Goal: Download file/media

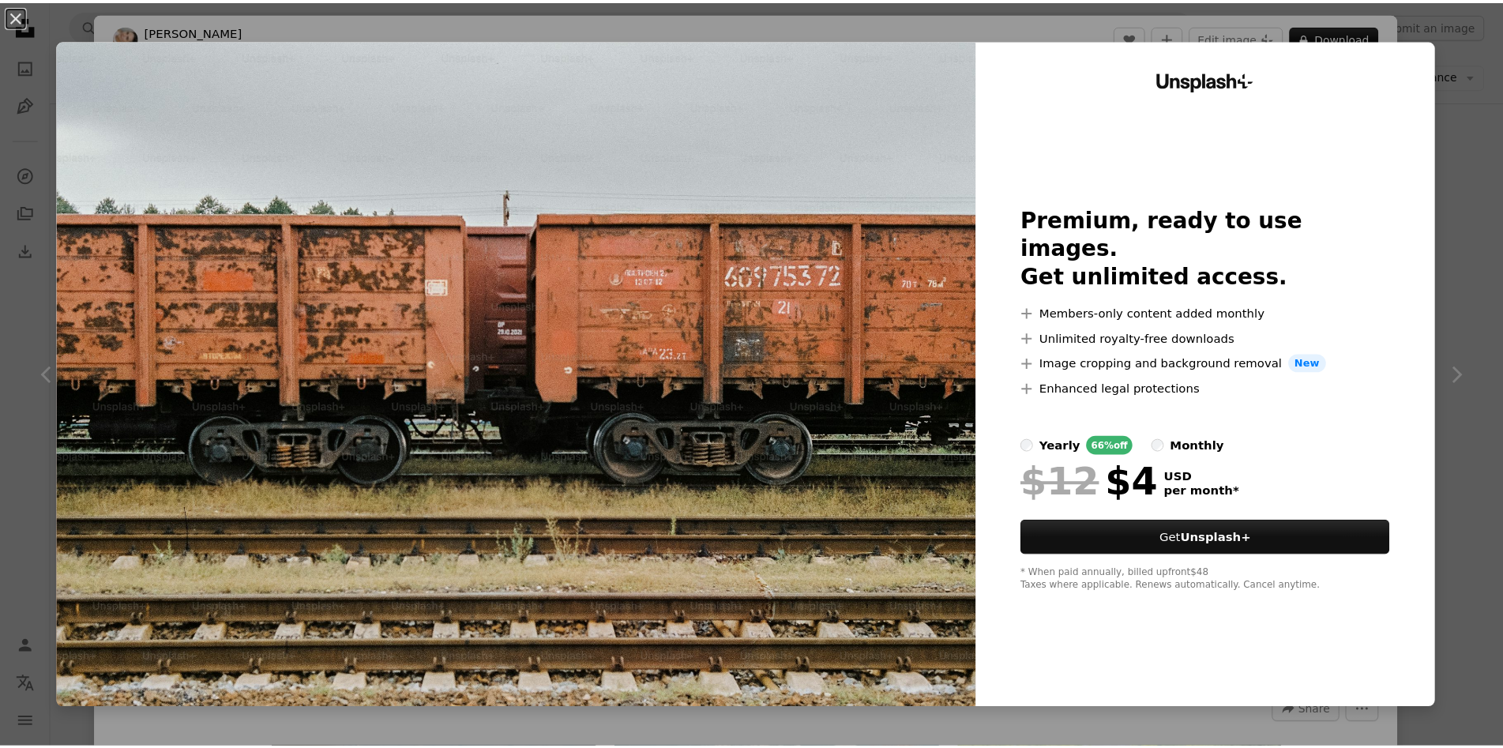
scroll to position [13665, 0]
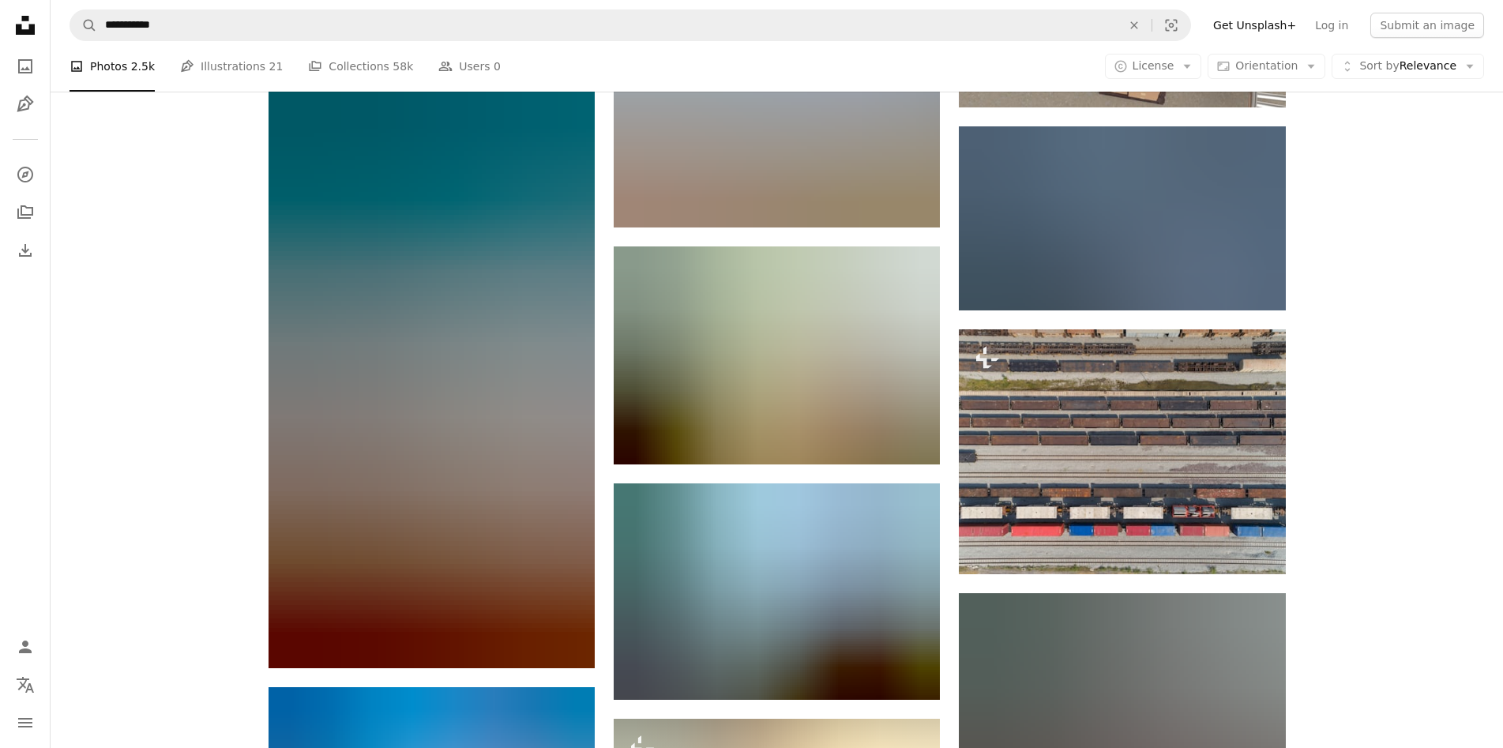
scroll to position [22433, 0]
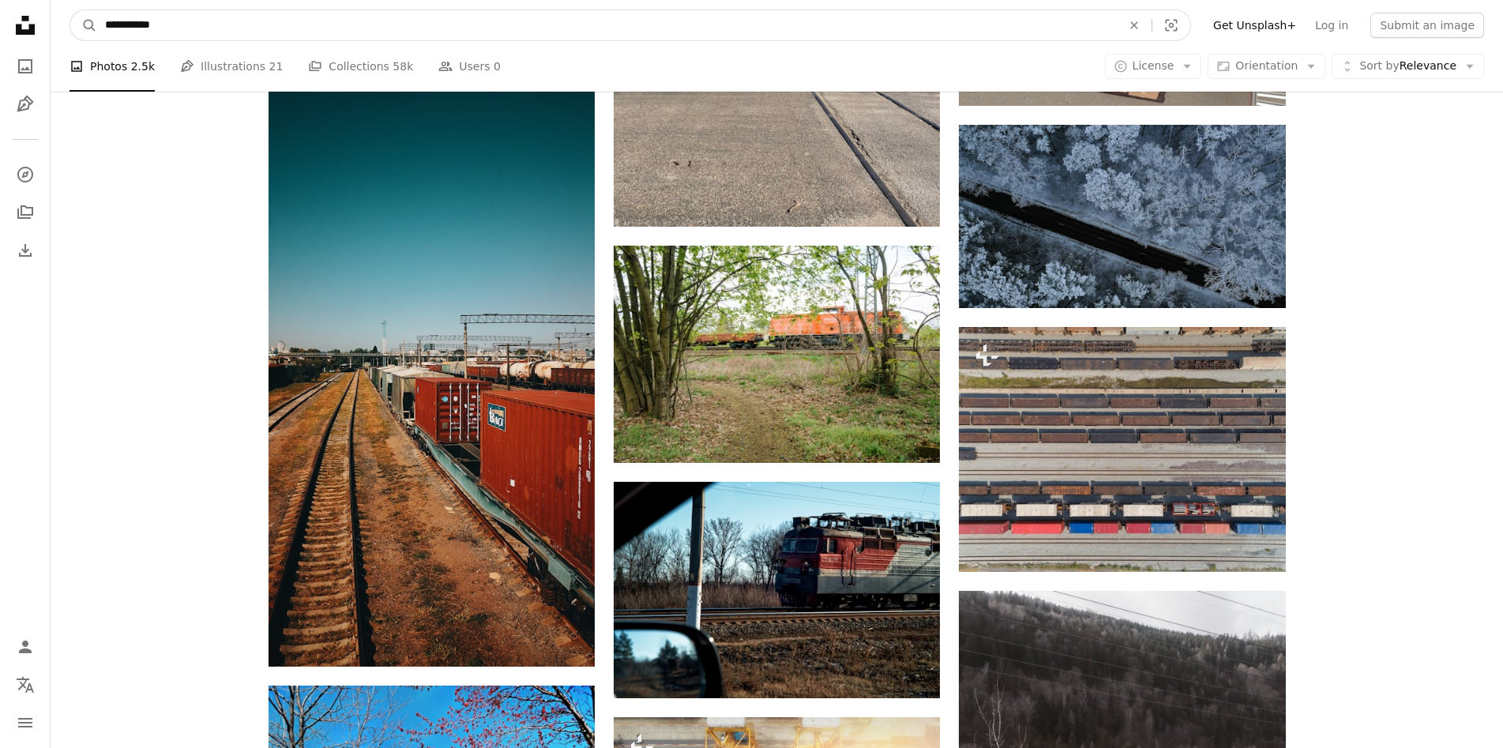
click at [524, 22] on input "**********" at bounding box center [607, 25] width 1020 height 30
type input "**********"
click button "A magnifying glass" at bounding box center [83, 25] width 27 height 30
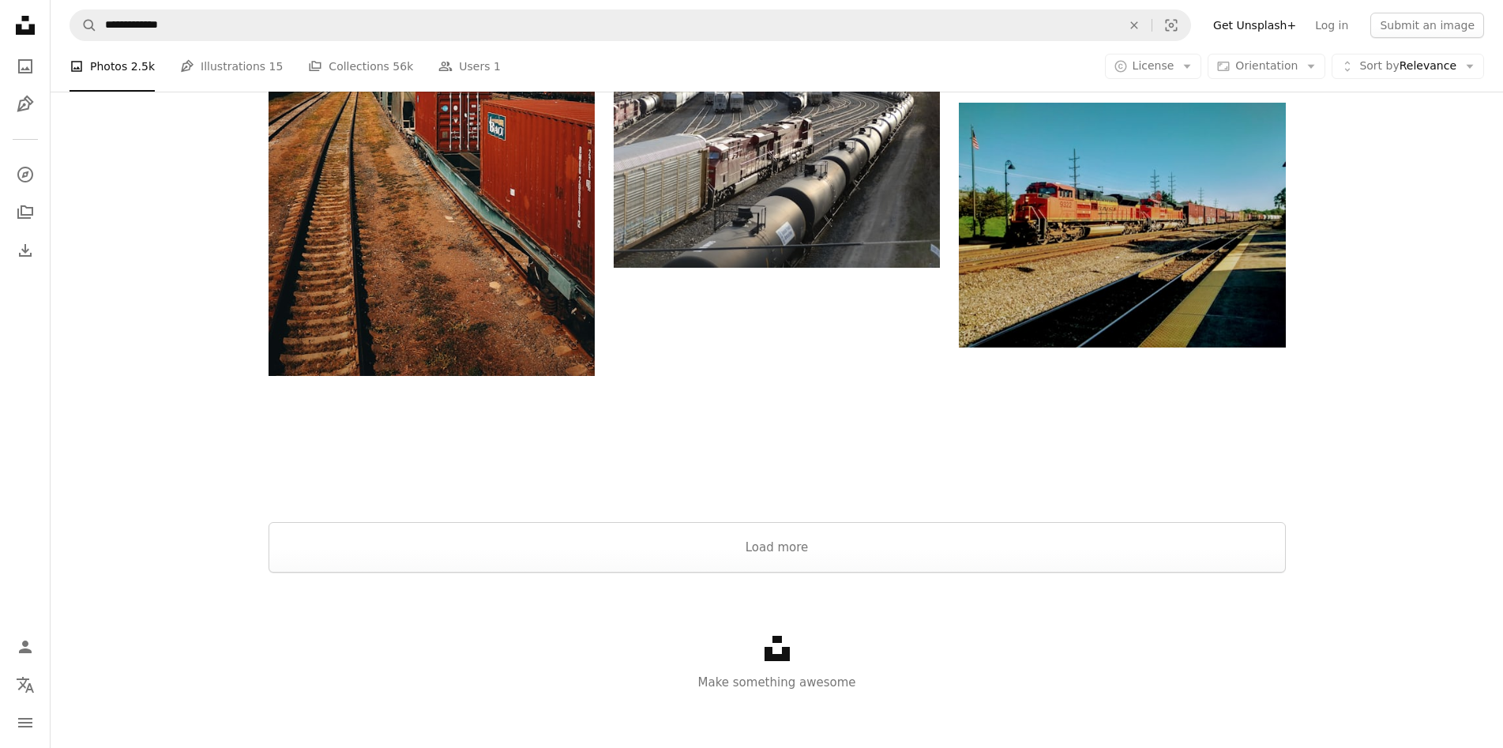
scroll to position [1891, 0]
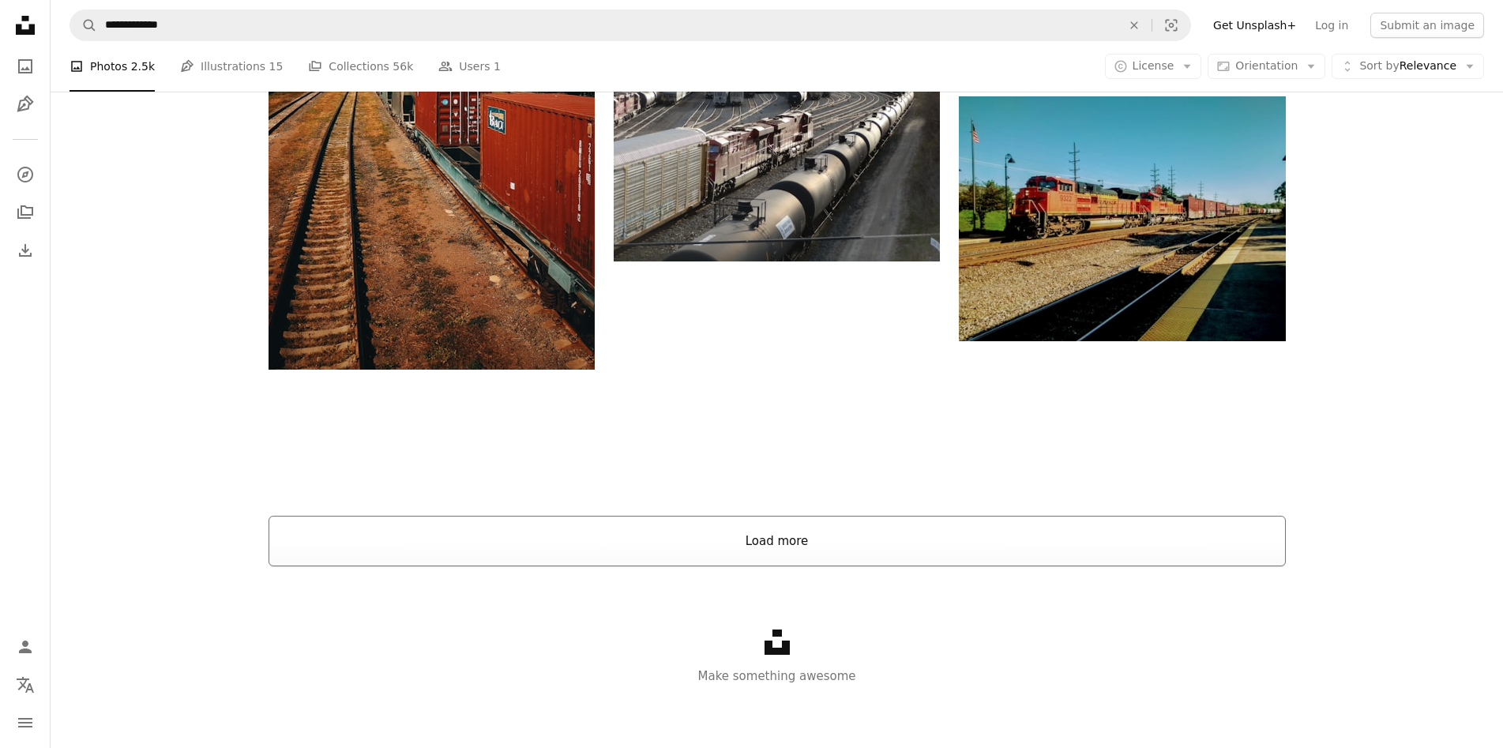
drag, startPoint x: 731, startPoint y: 531, endPoint x: 733, endPoint y: 547, distance: 15.9
click at [733, 547] on button "Load more" at bounding box center [777, 541] width 1017 height 51
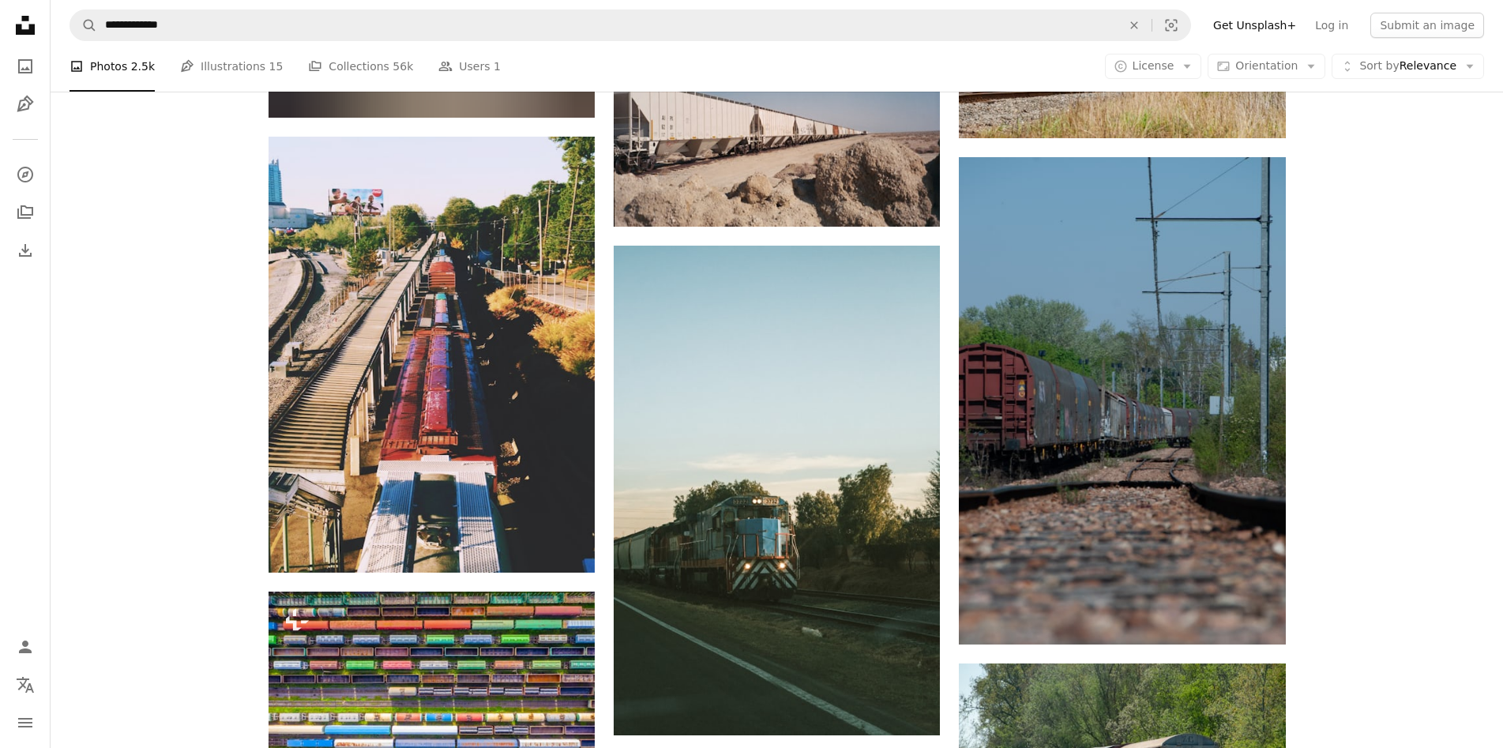
scroll to position [13739, 0]
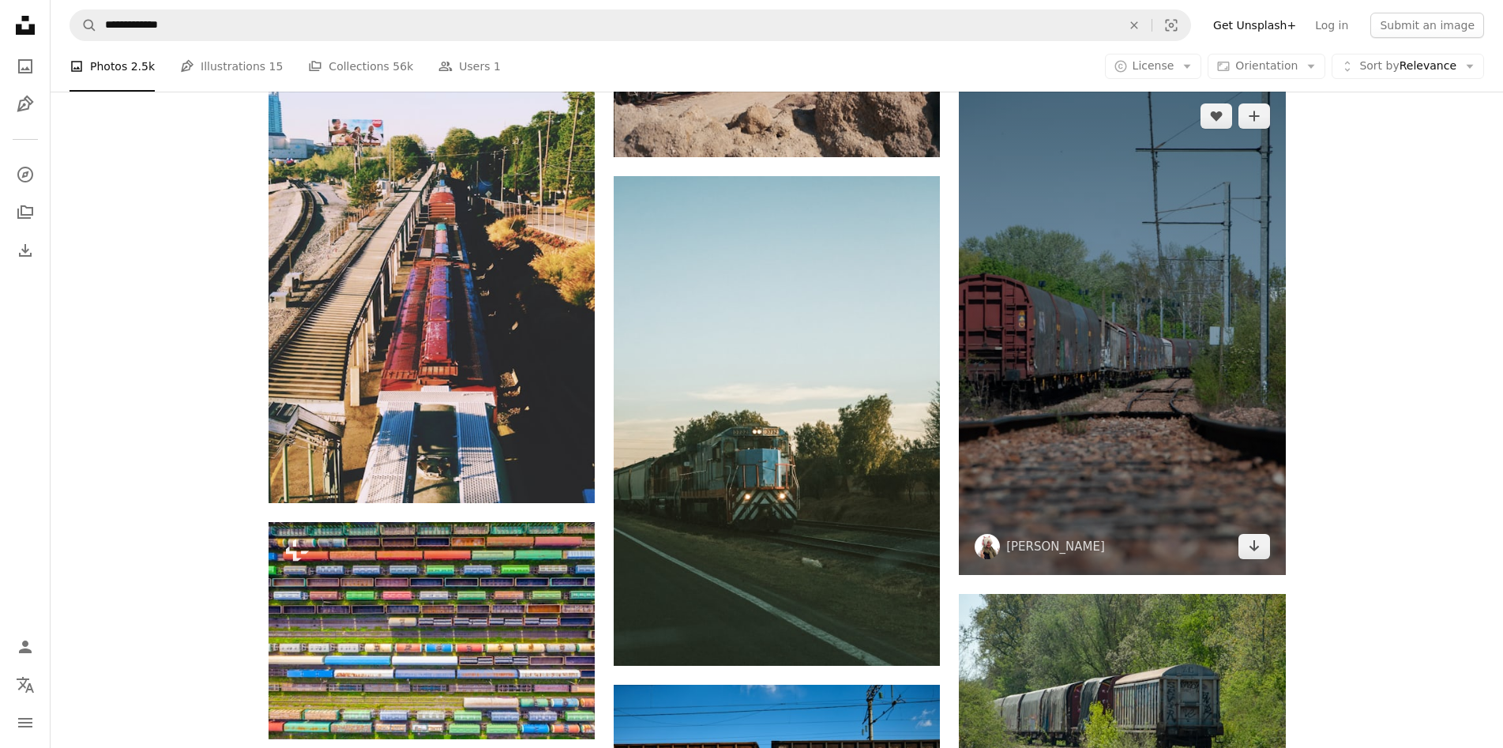
click at [1087, 350] on img at bounding box center [1122, 332] width 326 height 488
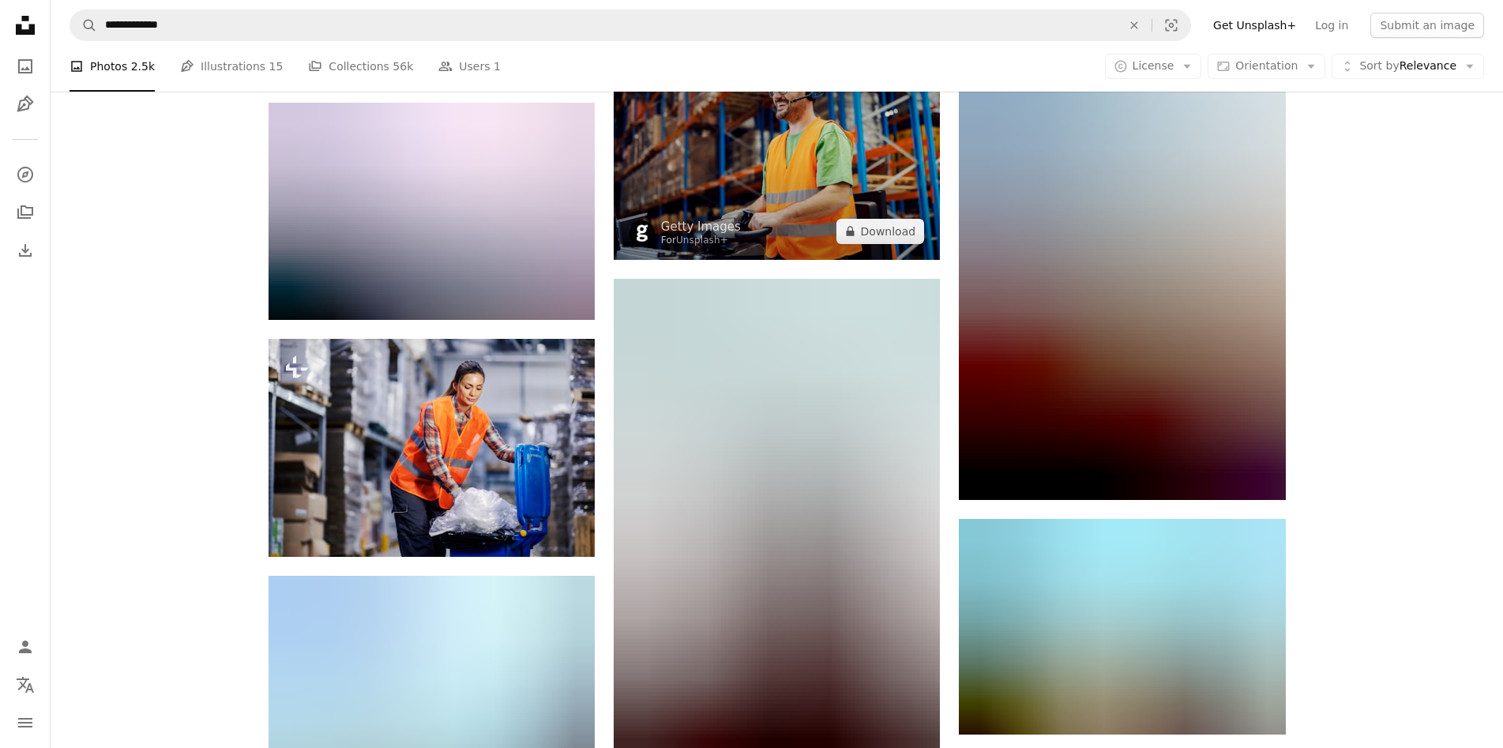
scroll to position [21006, 0]
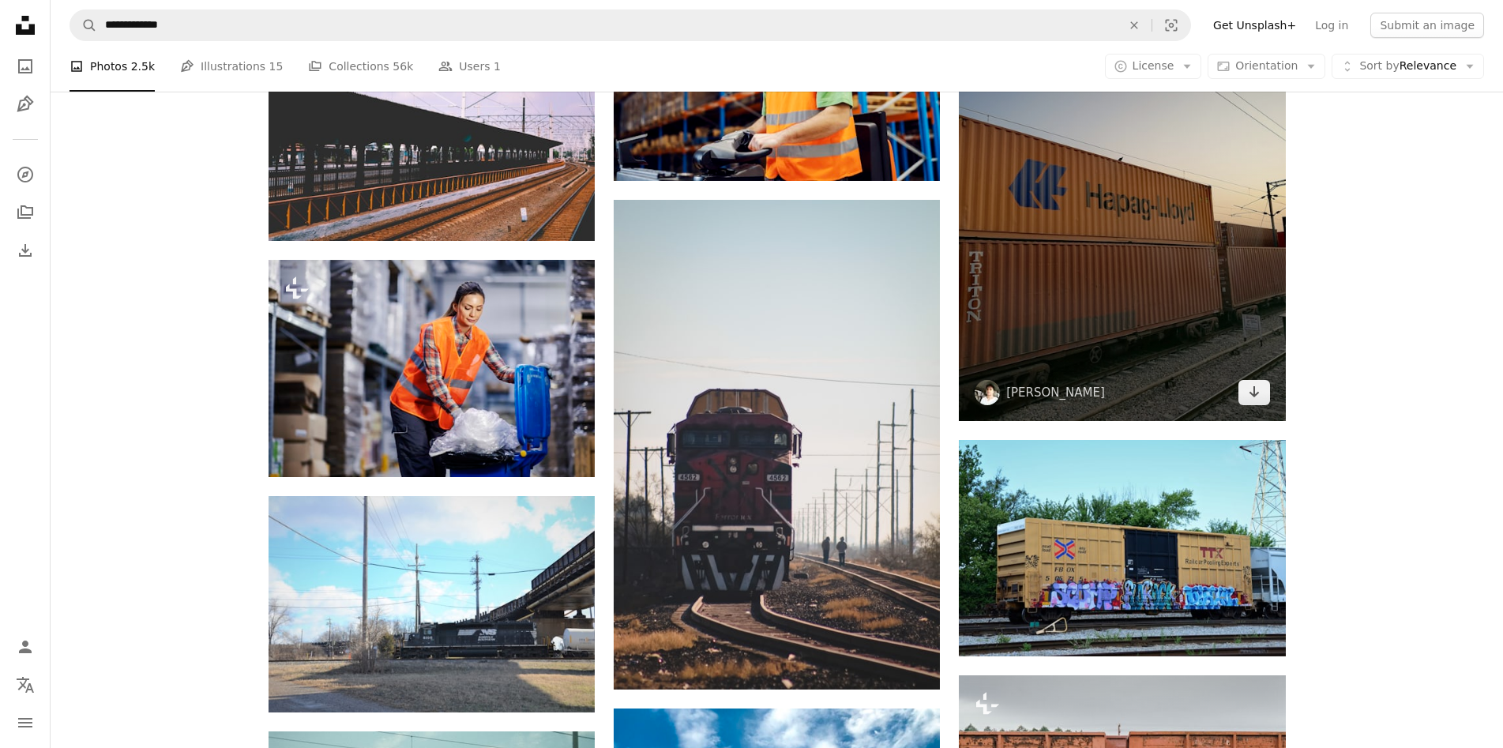
click at [1177, 346] on img at bounding box center [1122, 203] width 326 height 435
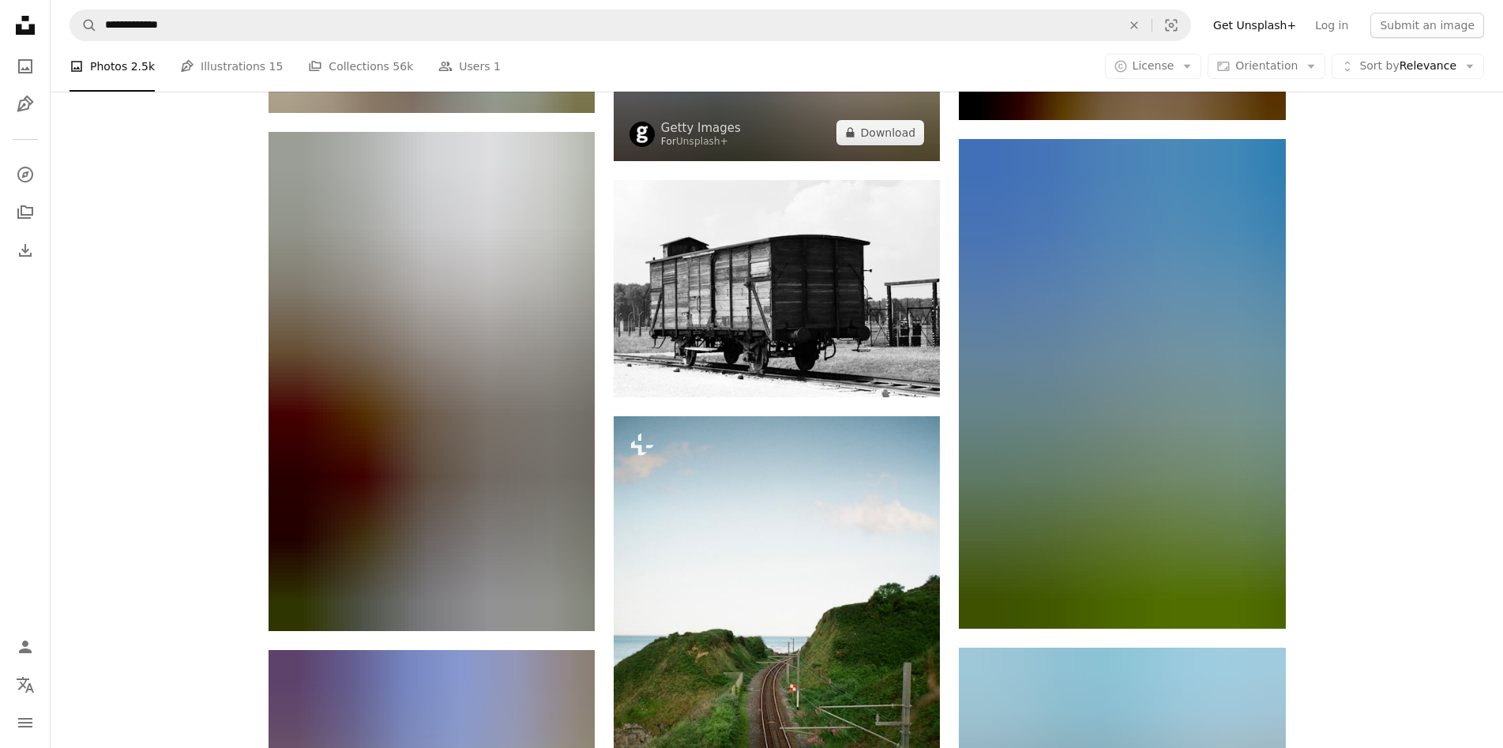
scroll to position [29774, 0]
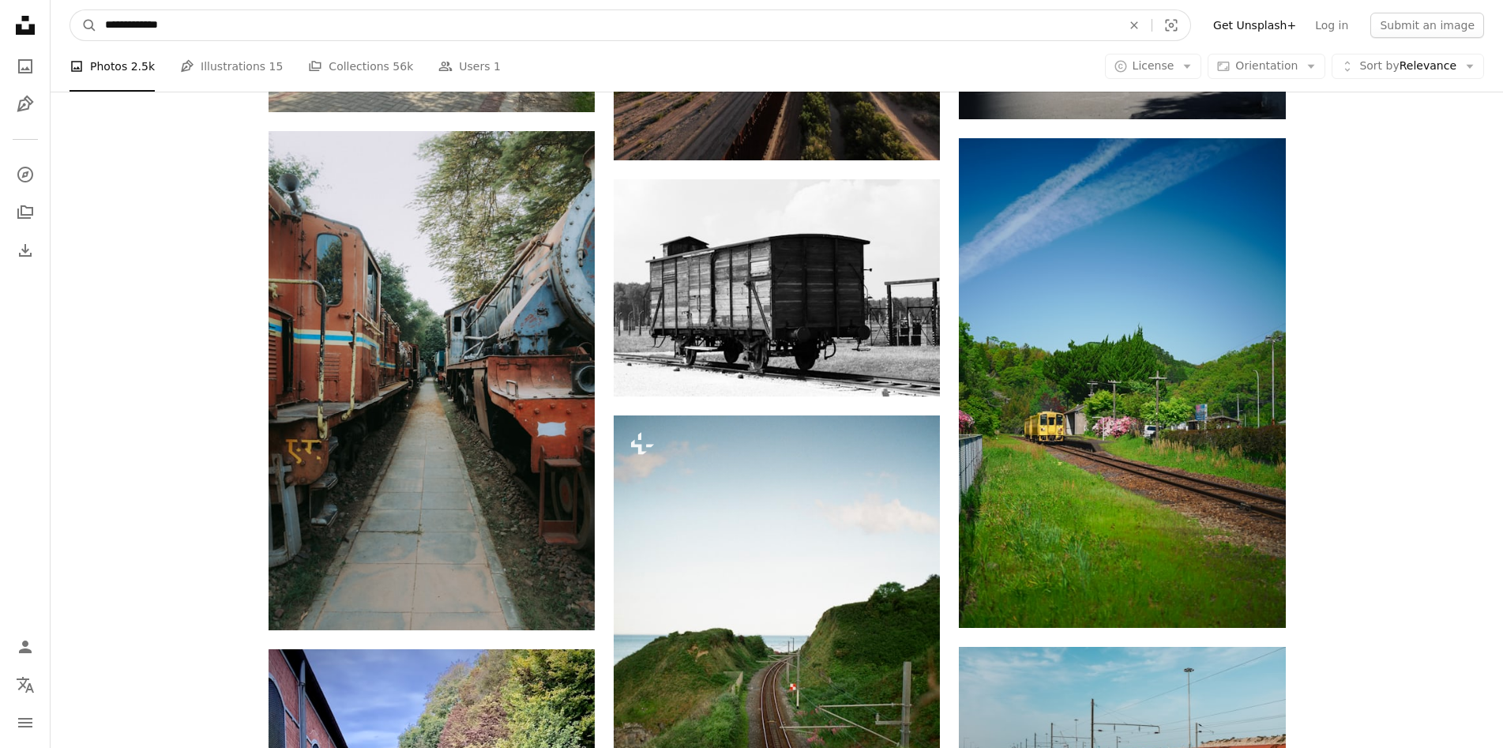
click at [471, 32] on input "**********" at bounding box center [607, 25] width 1020 height 30
type input "**********"
click button "A magnifying glass" at bounding box center [83, 25] width 27 height 30
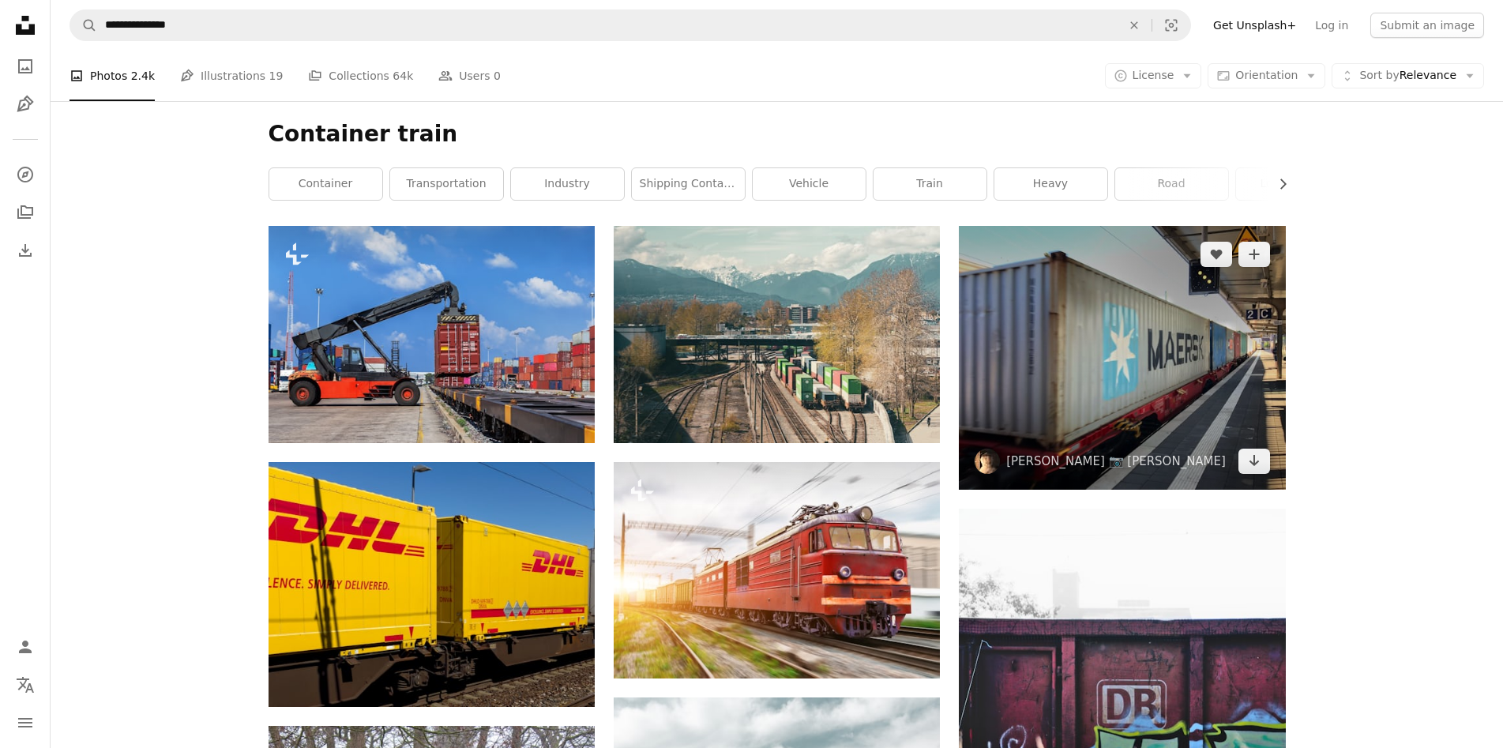
click at [1011, 324] on img at bounding box center [1122, 358] width 326 height 264
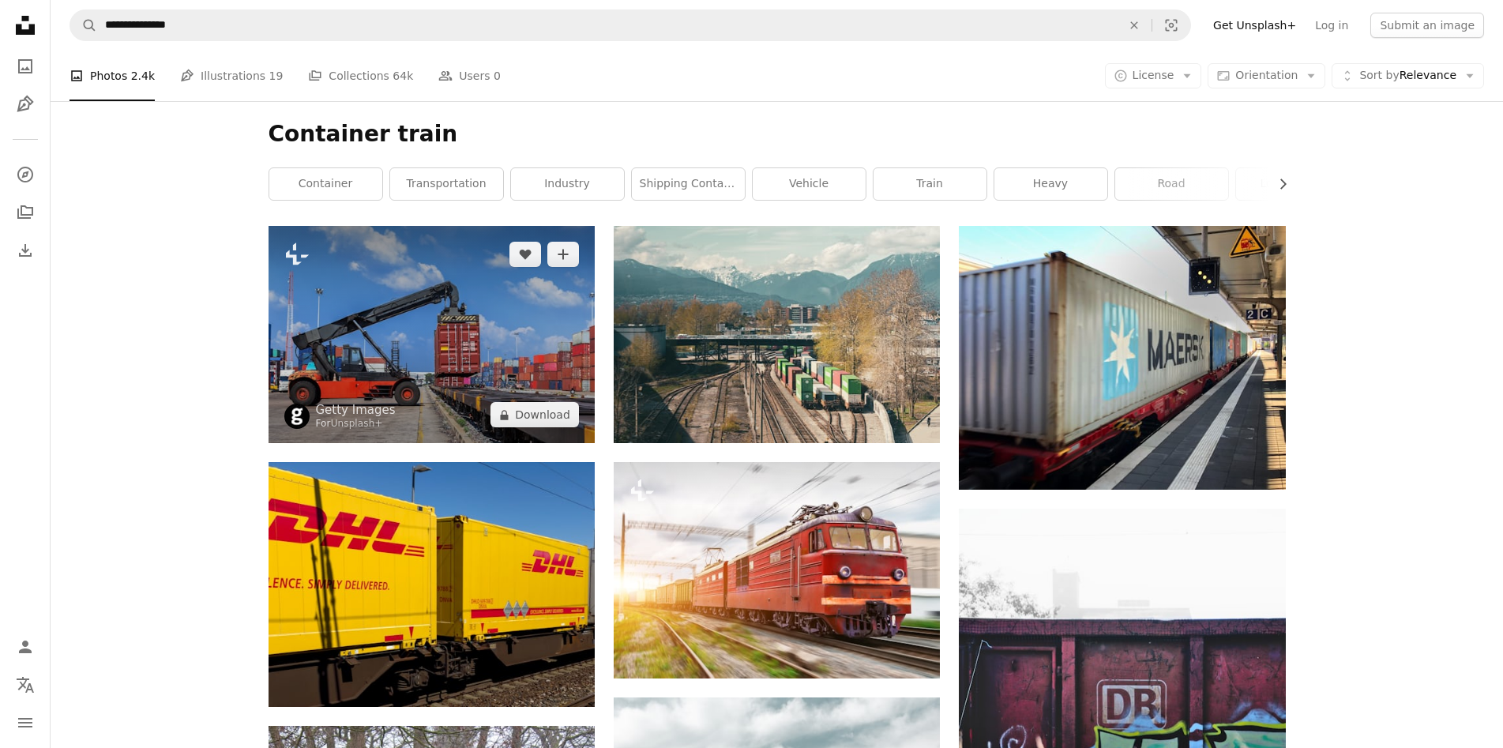
click at [498, 290] on img at bounding box center [432, 334] width 326 height 217
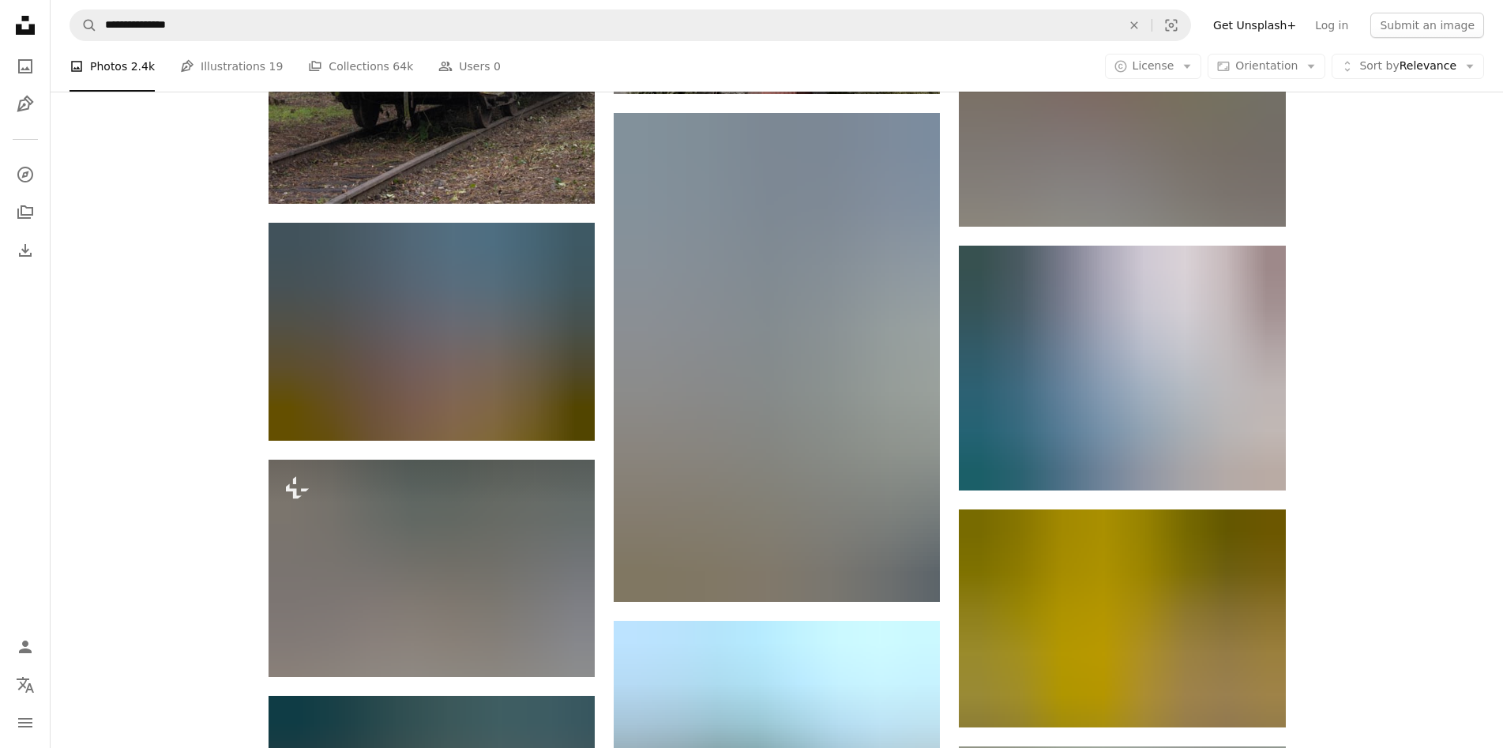
scroll to position [1027, 0]
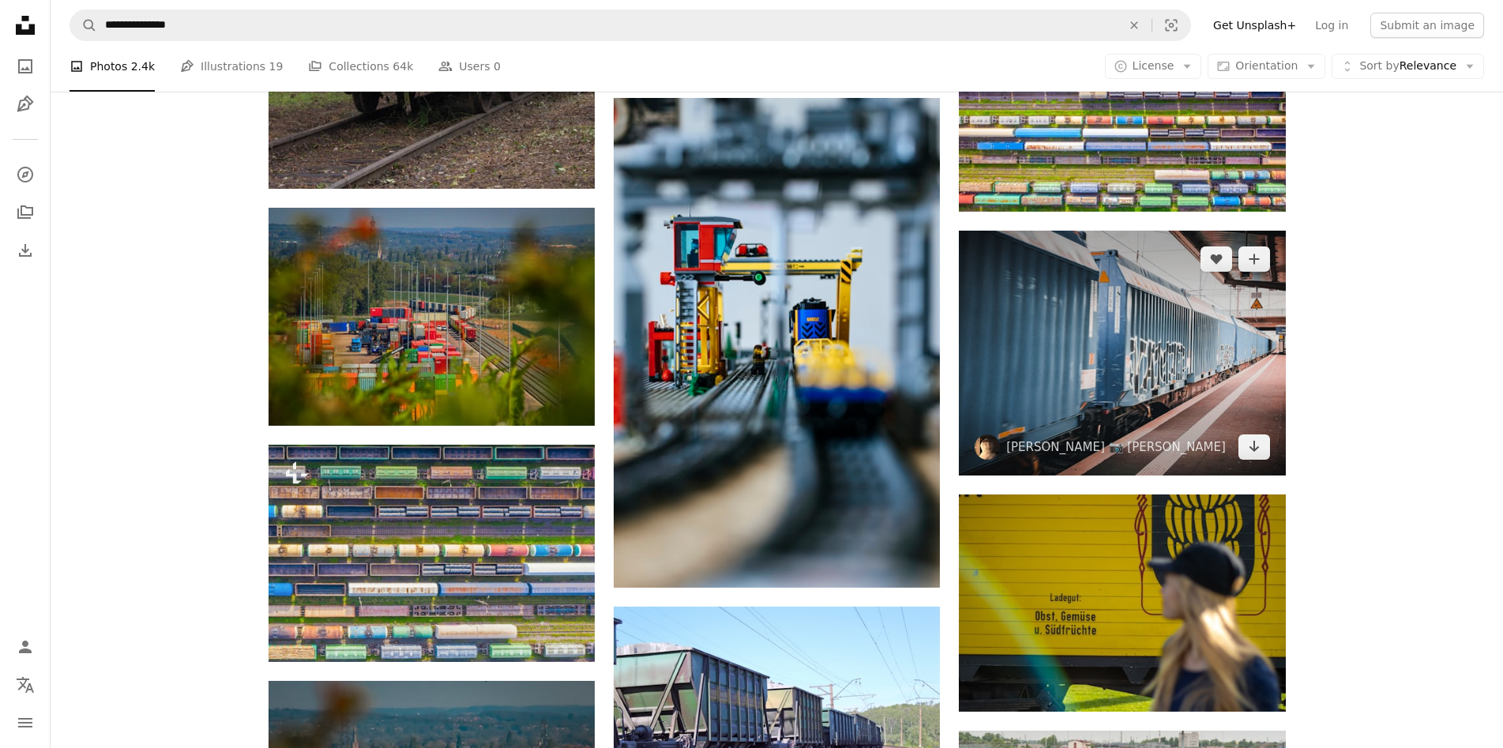
click at [1147, 405] on img at bounding box center [1122, 353] width 326 height 245
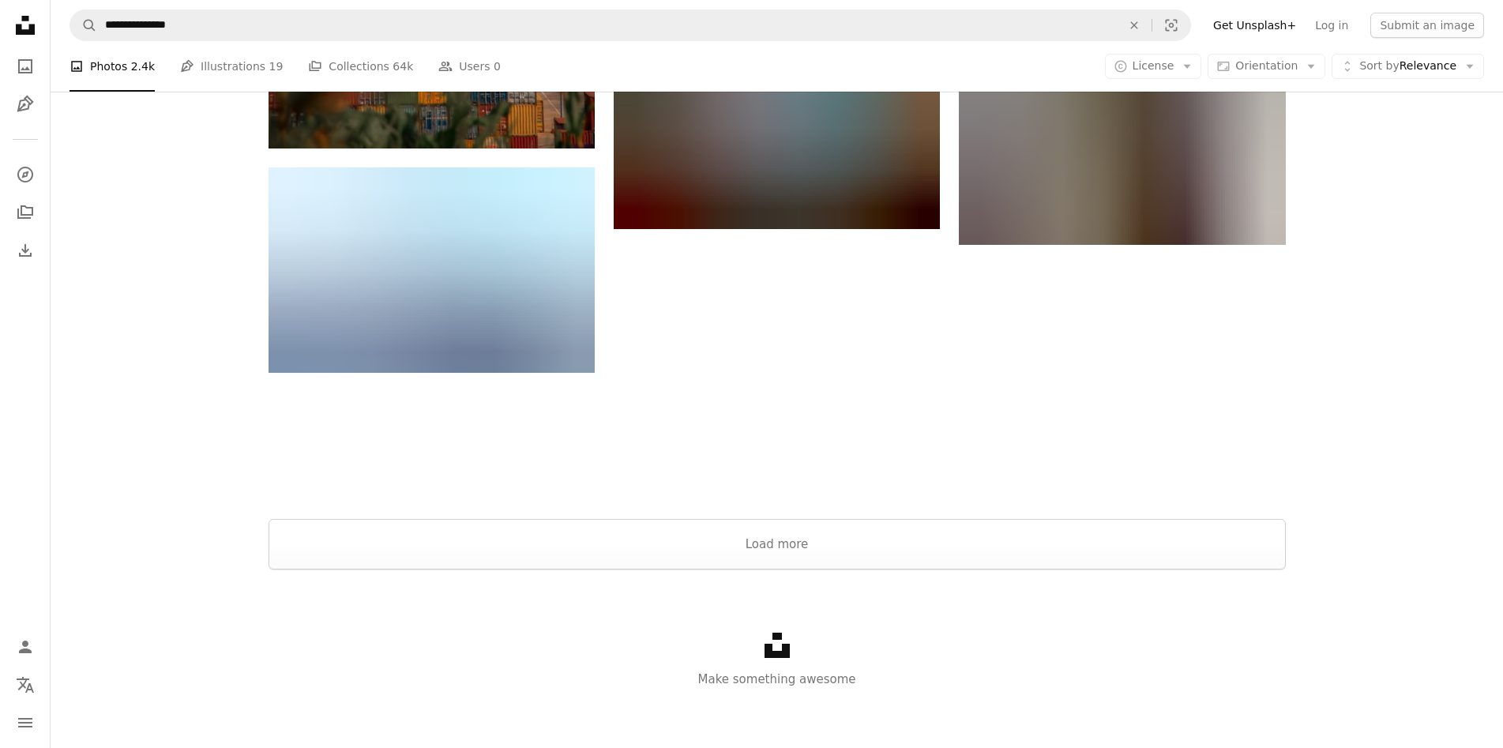
scroll to position [1970, 0]
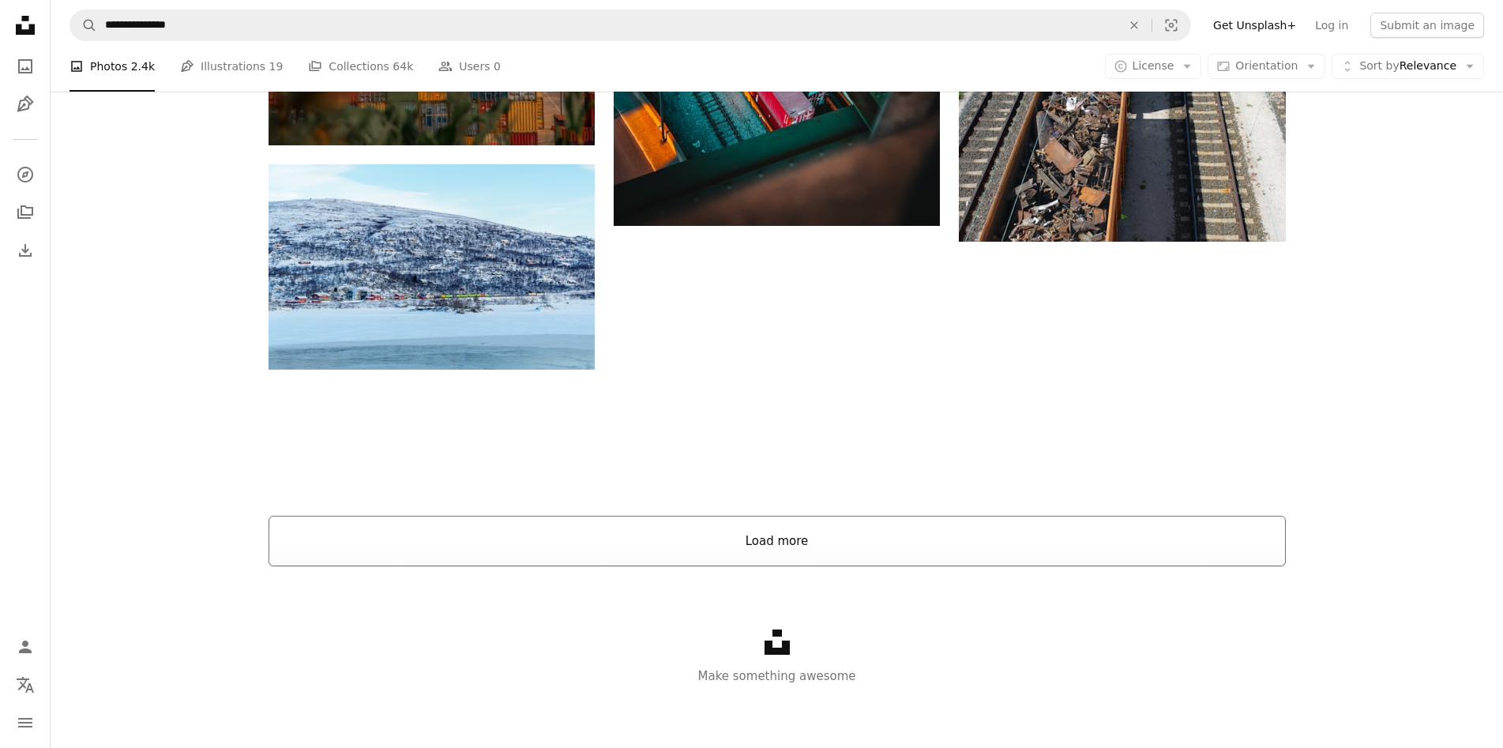
click at [967, 540] on button "Load more" at bounding box center [777, 541] width 1017 height 51
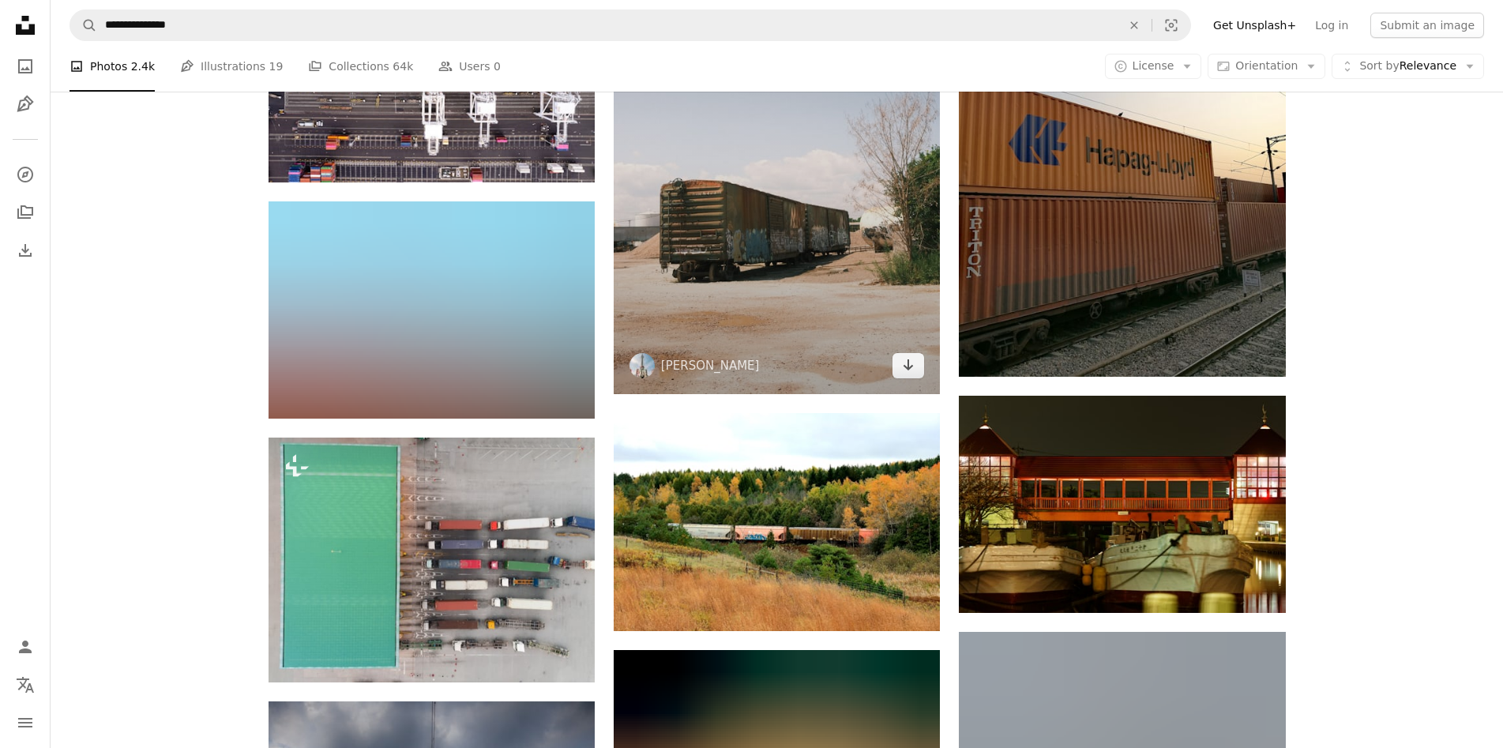
scroll to position [5445, 0]
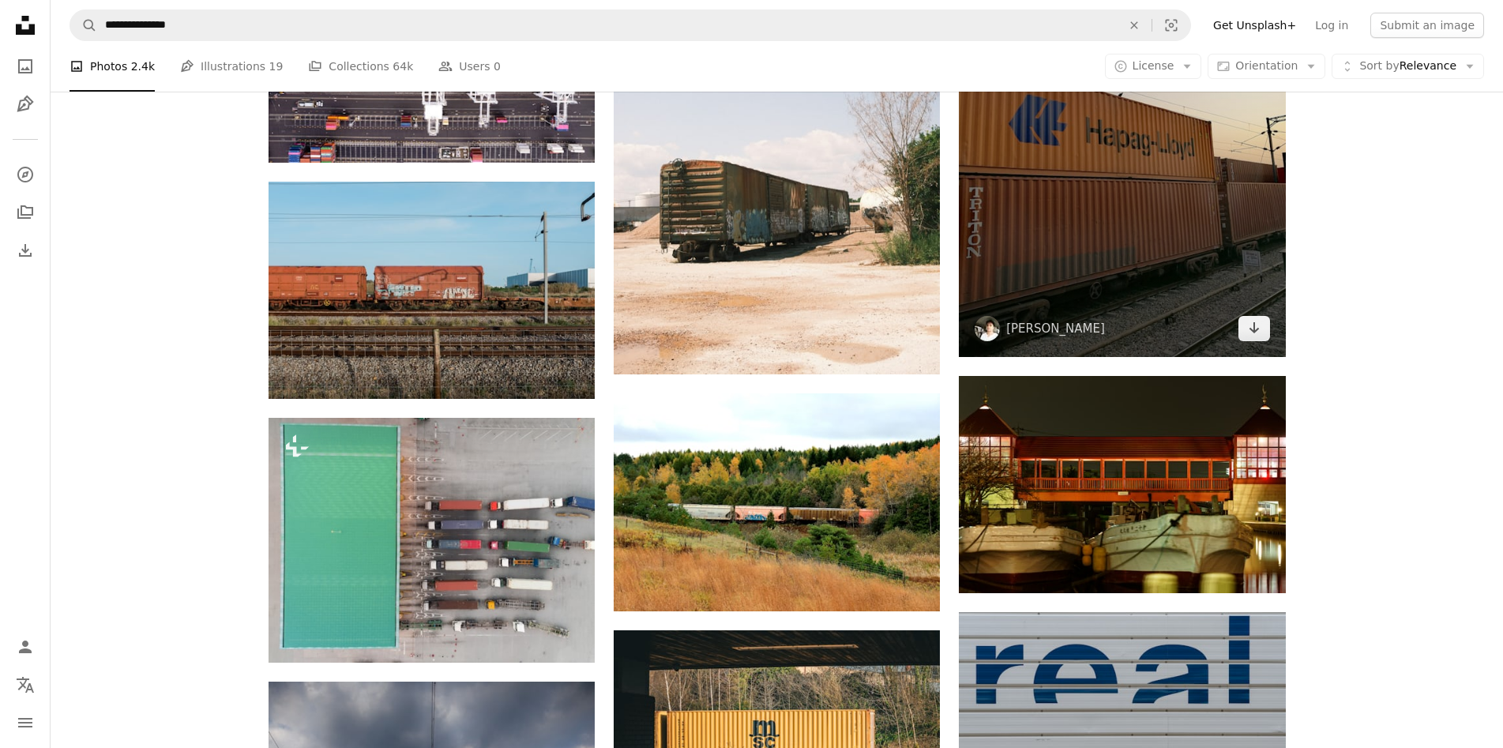
click at [1164, 261] on img at bounding box center [1122, 138] width 326 height 435
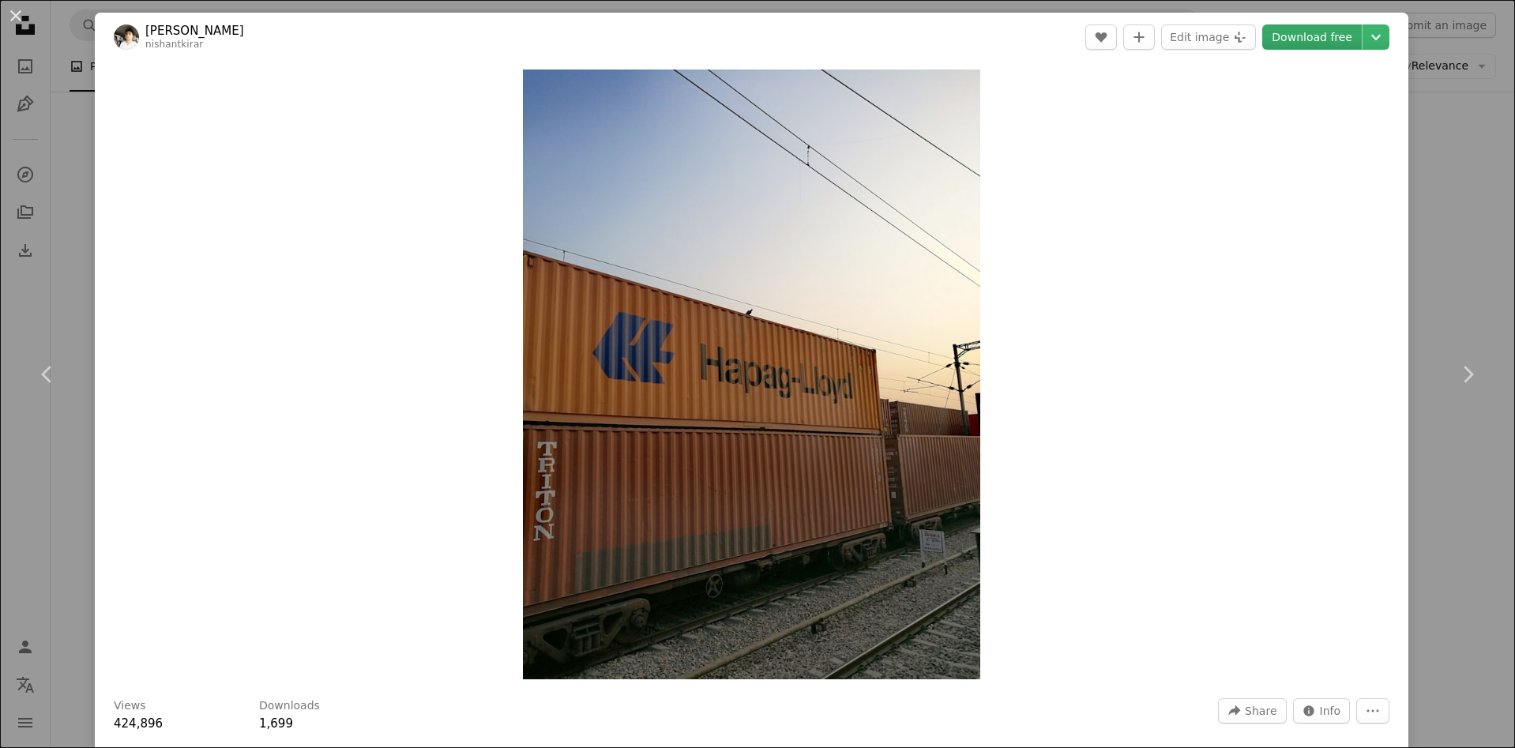
click at [1294, 43] on link "Download free" at bounding box center [1312, 36] width 100 height 25
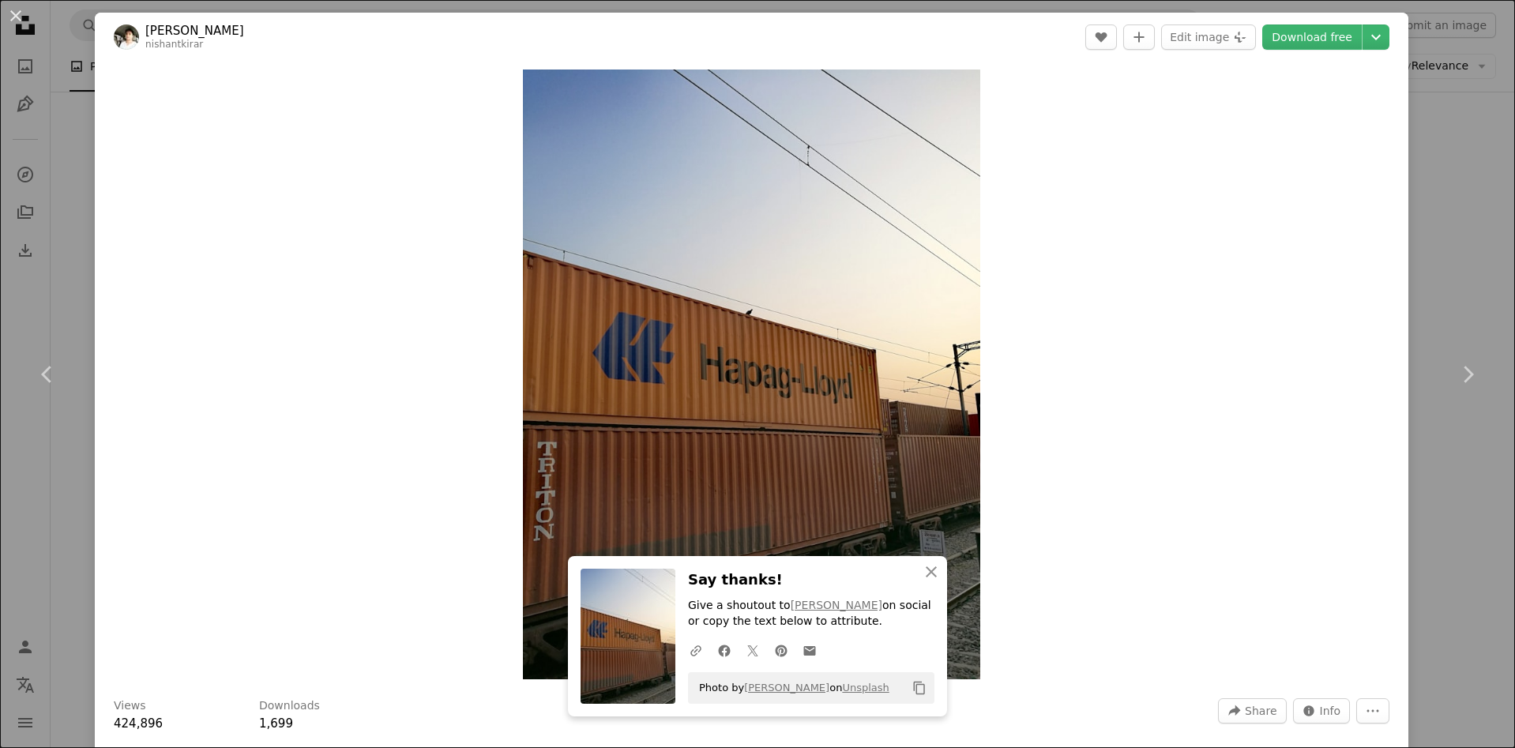
click at [1321, 284] on div "Zoom in" at bounding box center [752, 375] width 1314 height 626
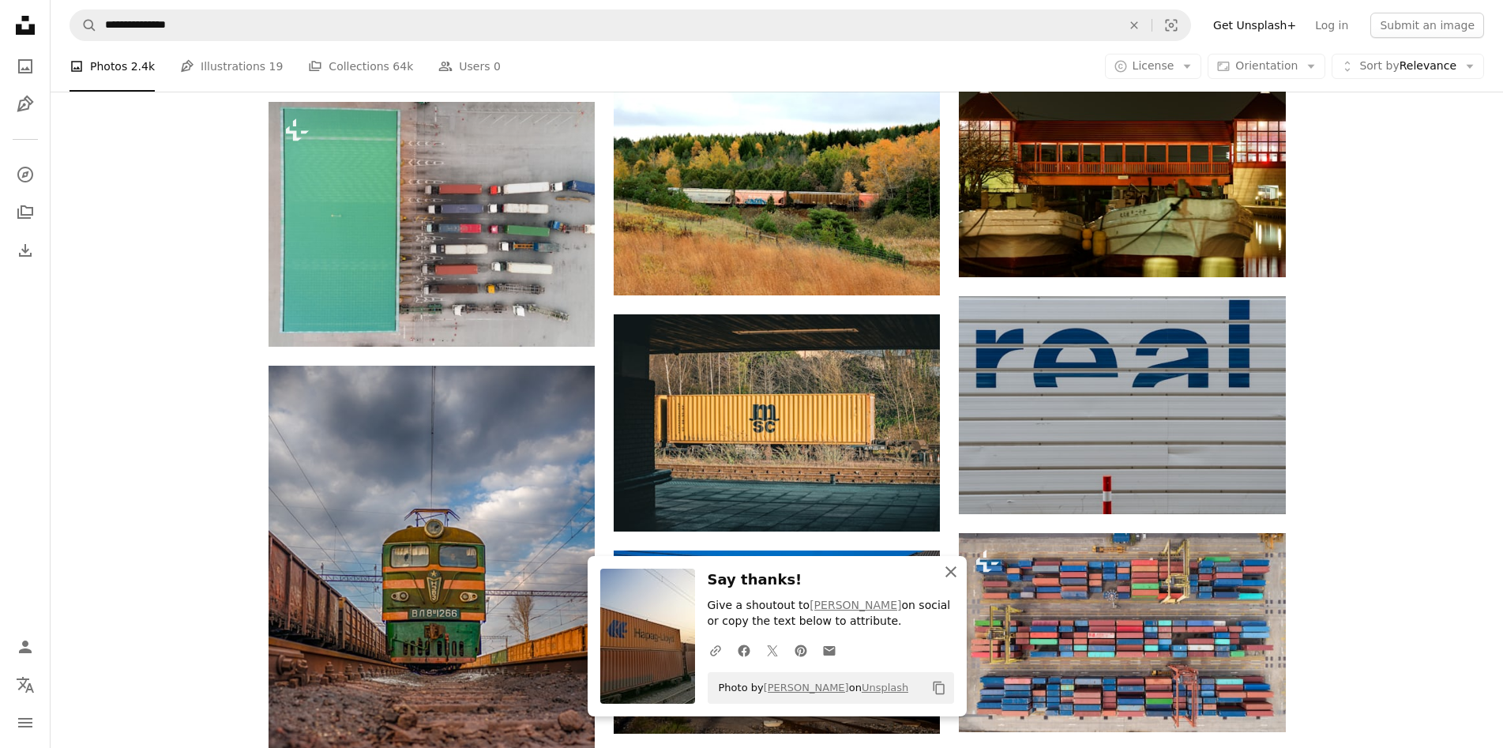
drag, startPoint x: 951, startPoint y: 570, endPoint x: 946, endPoint y: 560, distance: 10.6
click at [950, 570] on icon "An X shape" at bounding box center [951, 571] width 19 height 19
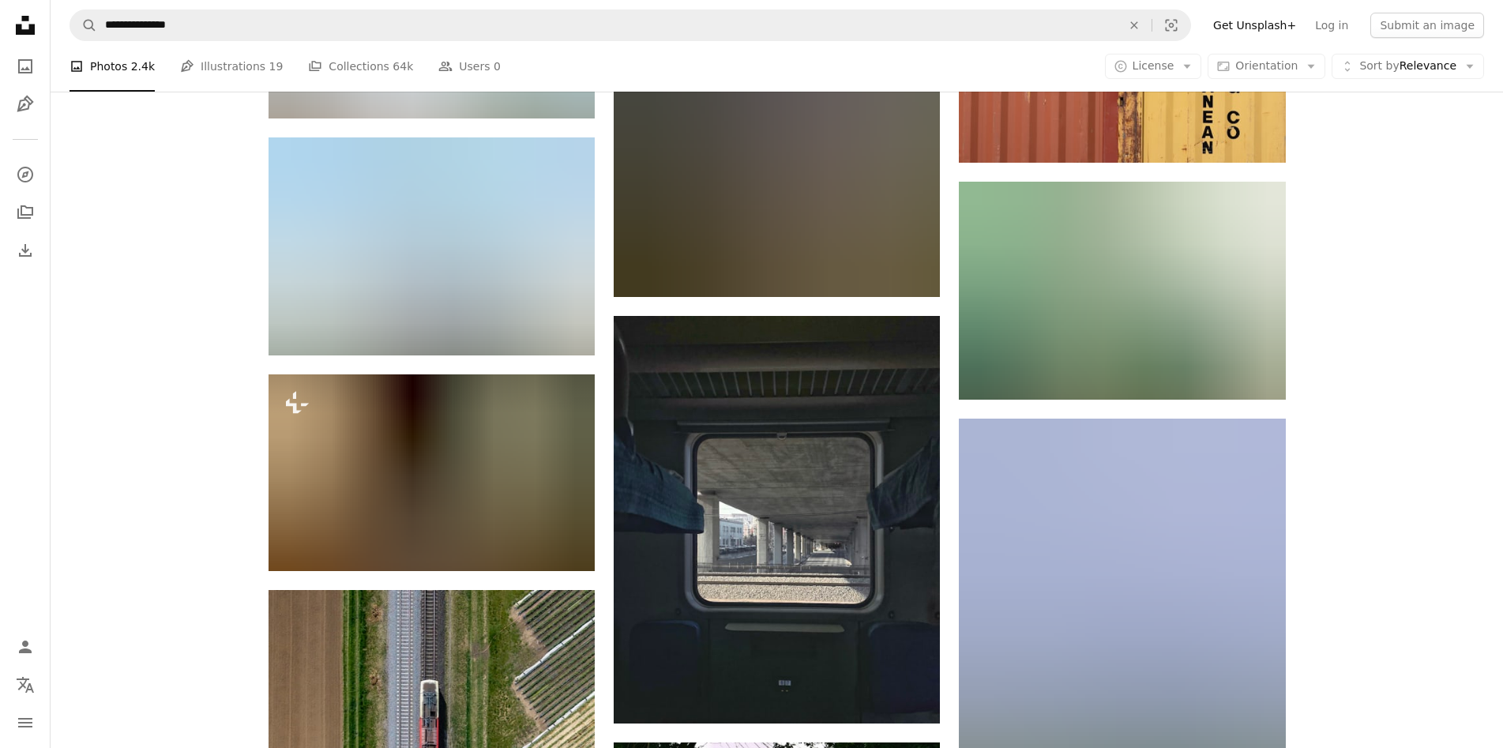
scroll to position [10580, 0]
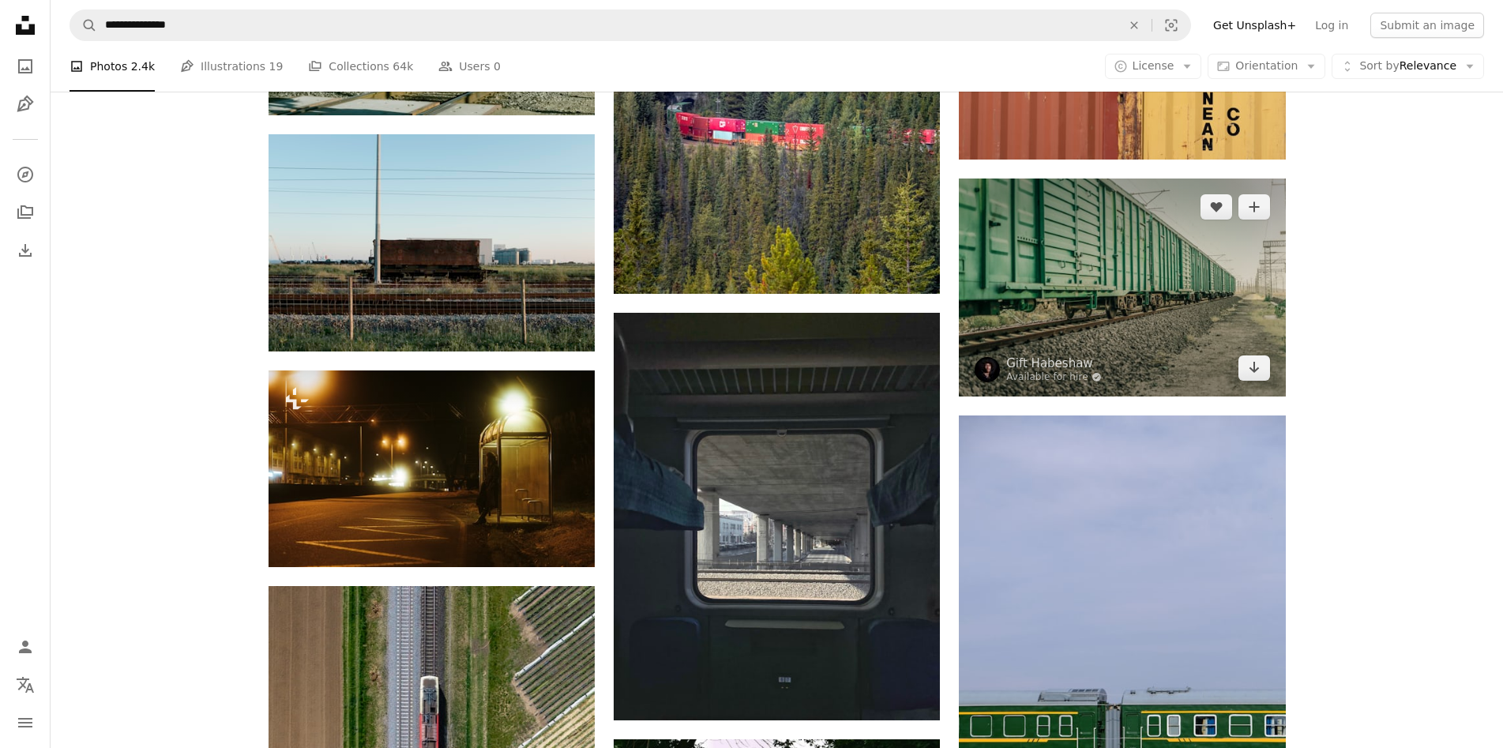
click at [1095, 317] on img at bounding box center [1122, 287] width 326 height 217
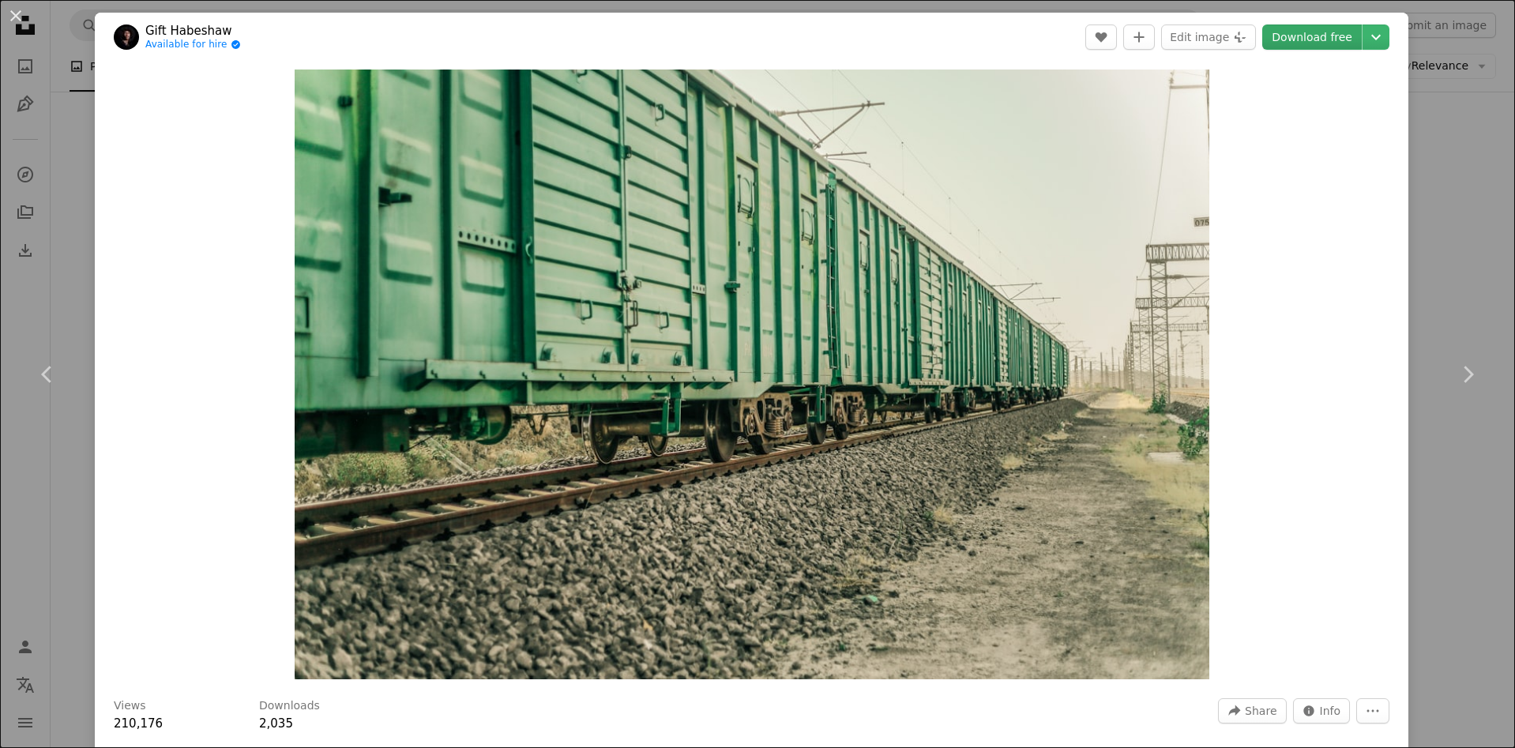
click at [1320, 45] on link "Download free" at bounding box center [1312, 36] width 100 height 25
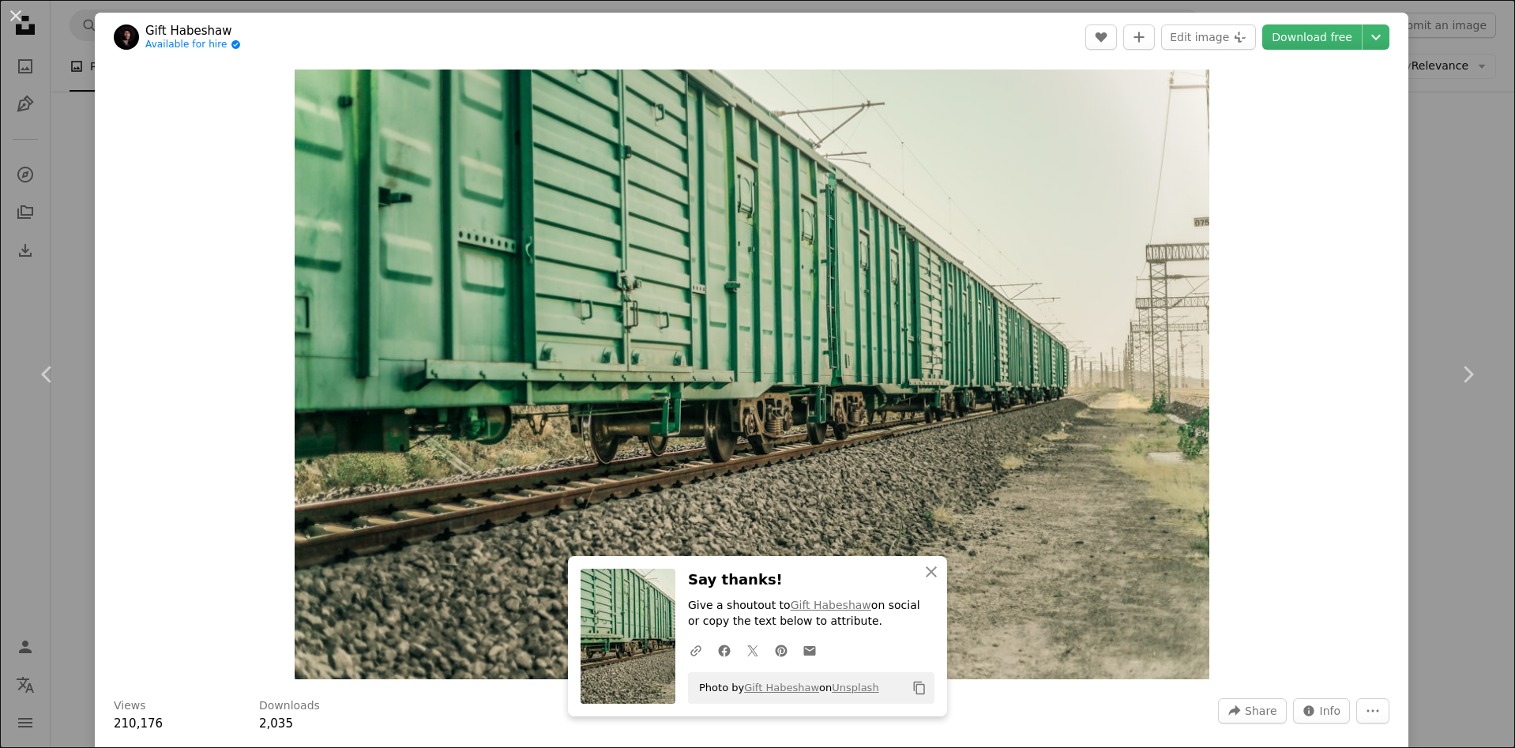
click at [1281, 335] on div "Zoom in" at bounding box center [752, 375] width 1314 height 626
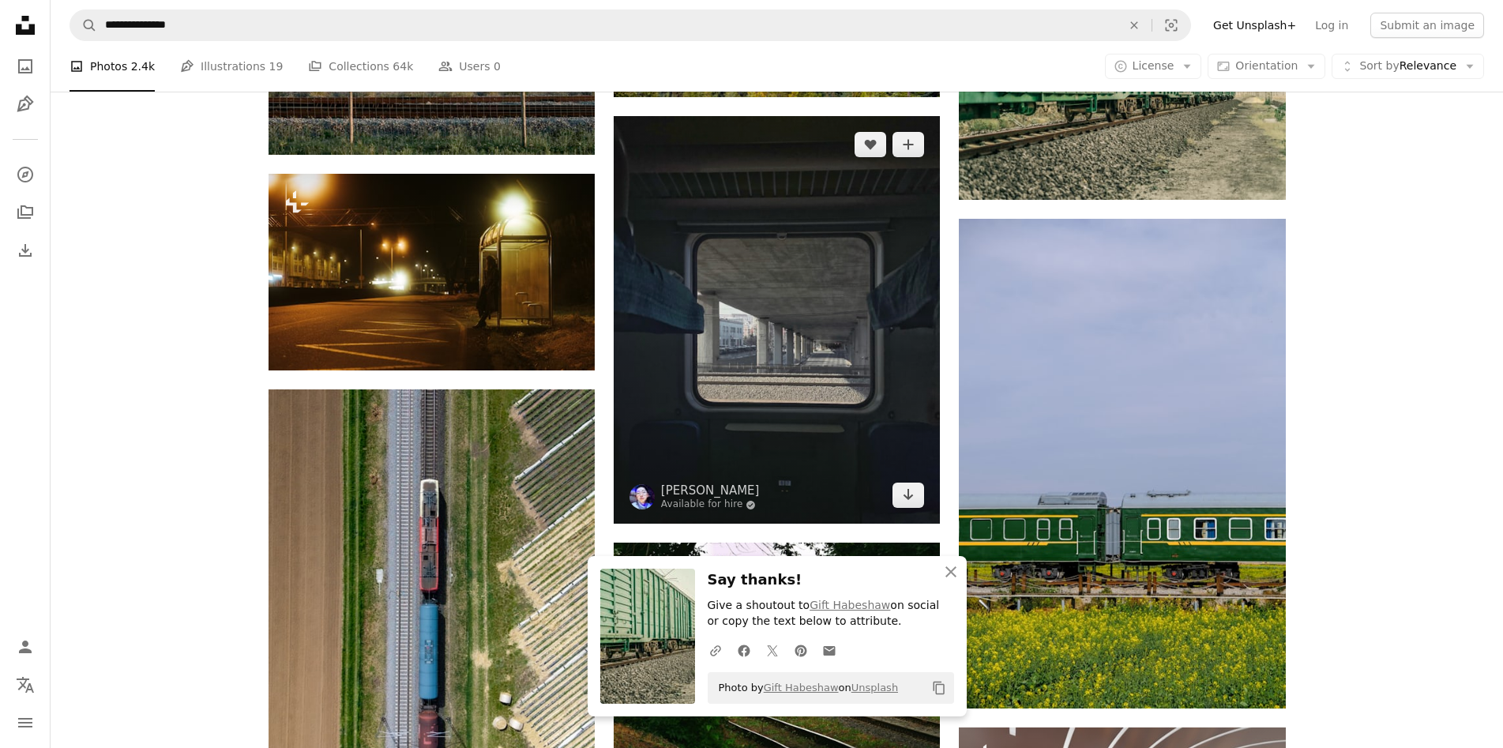
scroll to position [10817, 0]
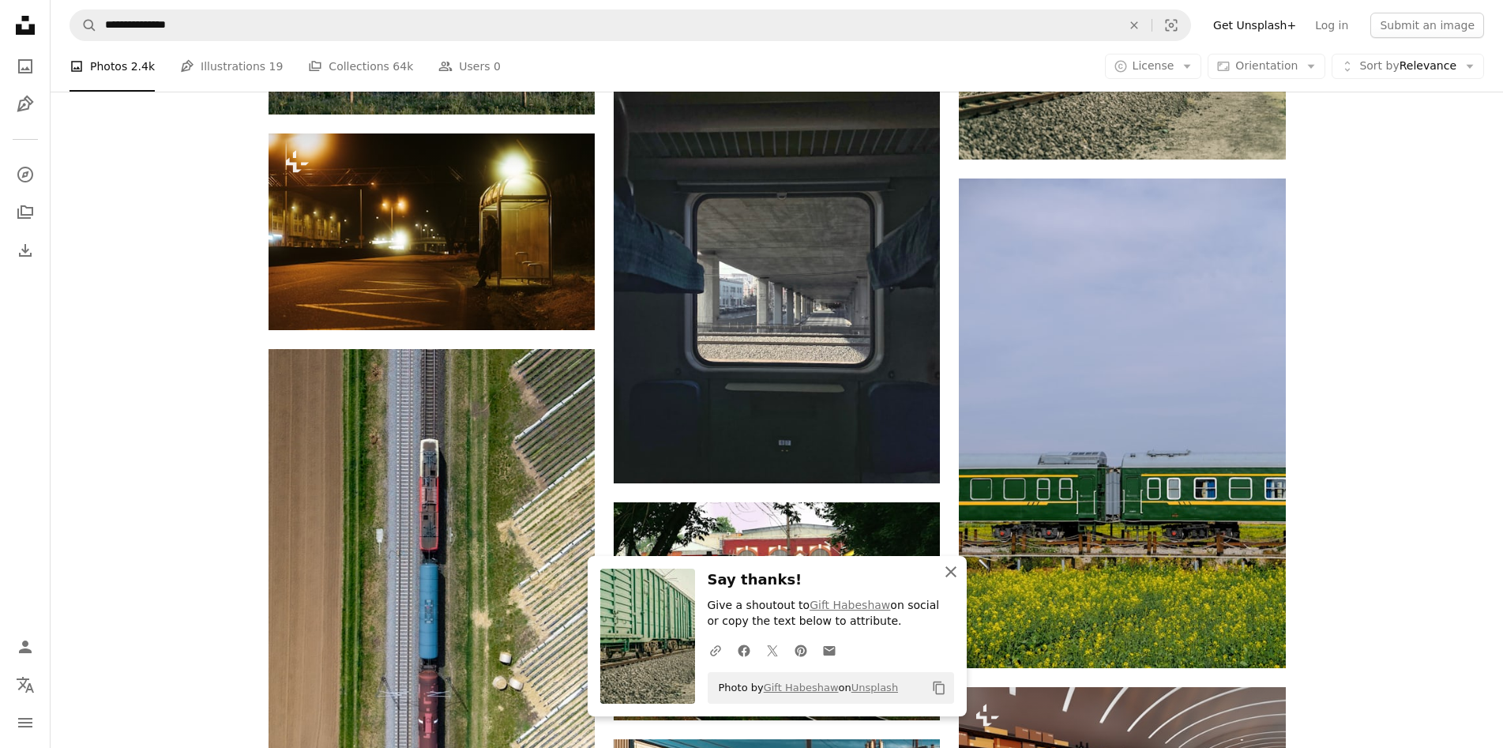
click at [957, 579] on icon "An X shape" at bounding box center [951, 571] width 19 height 19
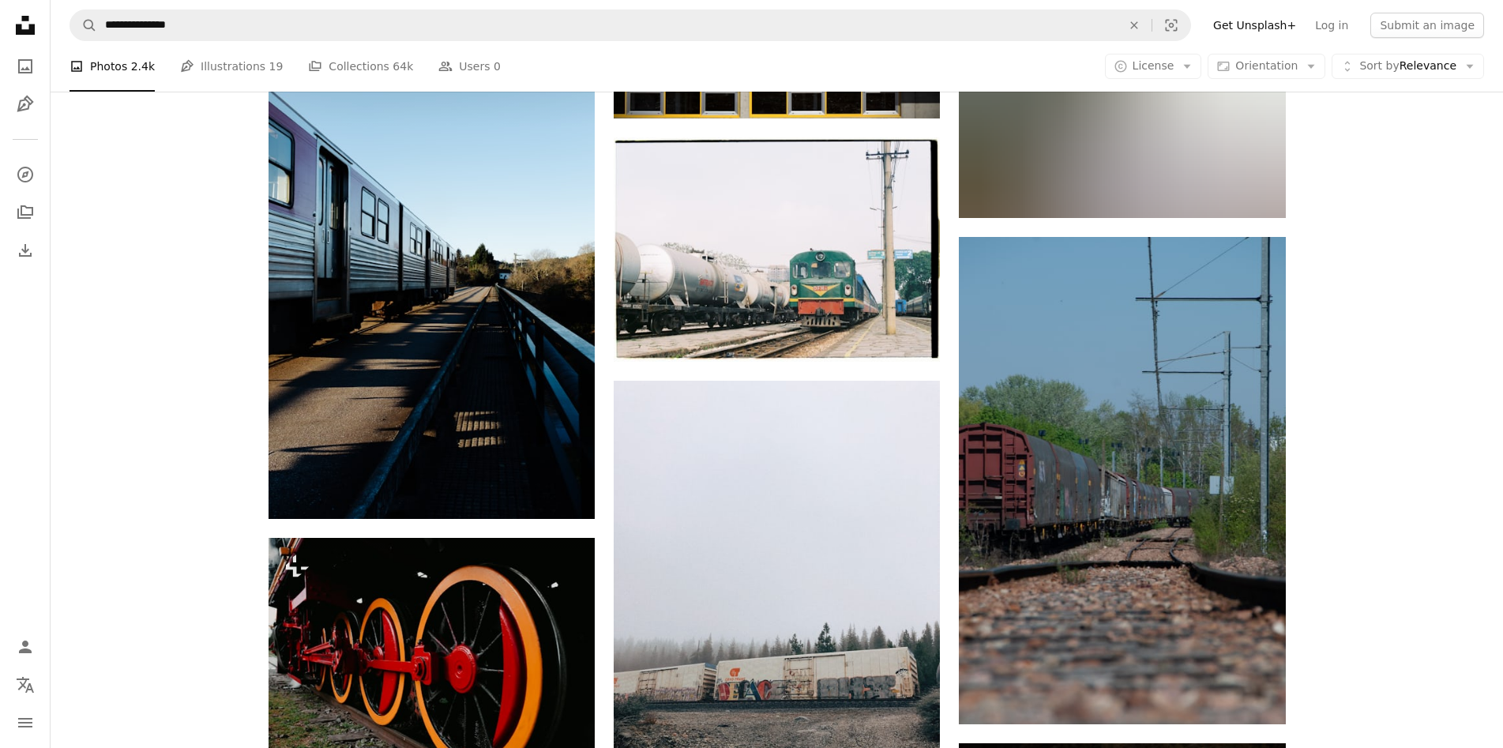
scroll to position [16978, 0]
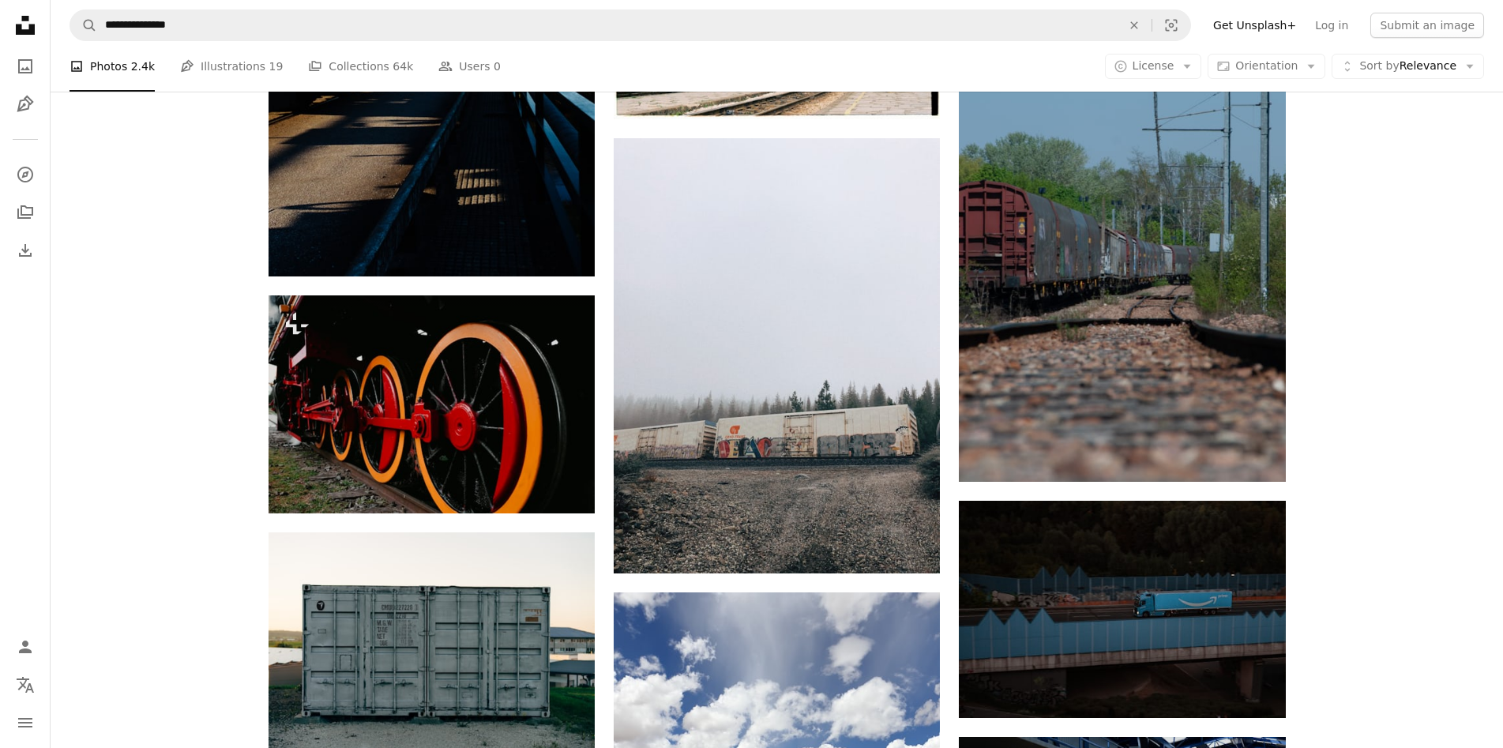
click at [24, 16] on icon "Unsplash logo Unsplash Home" at bounding box center [25, 25] width 32 height 32
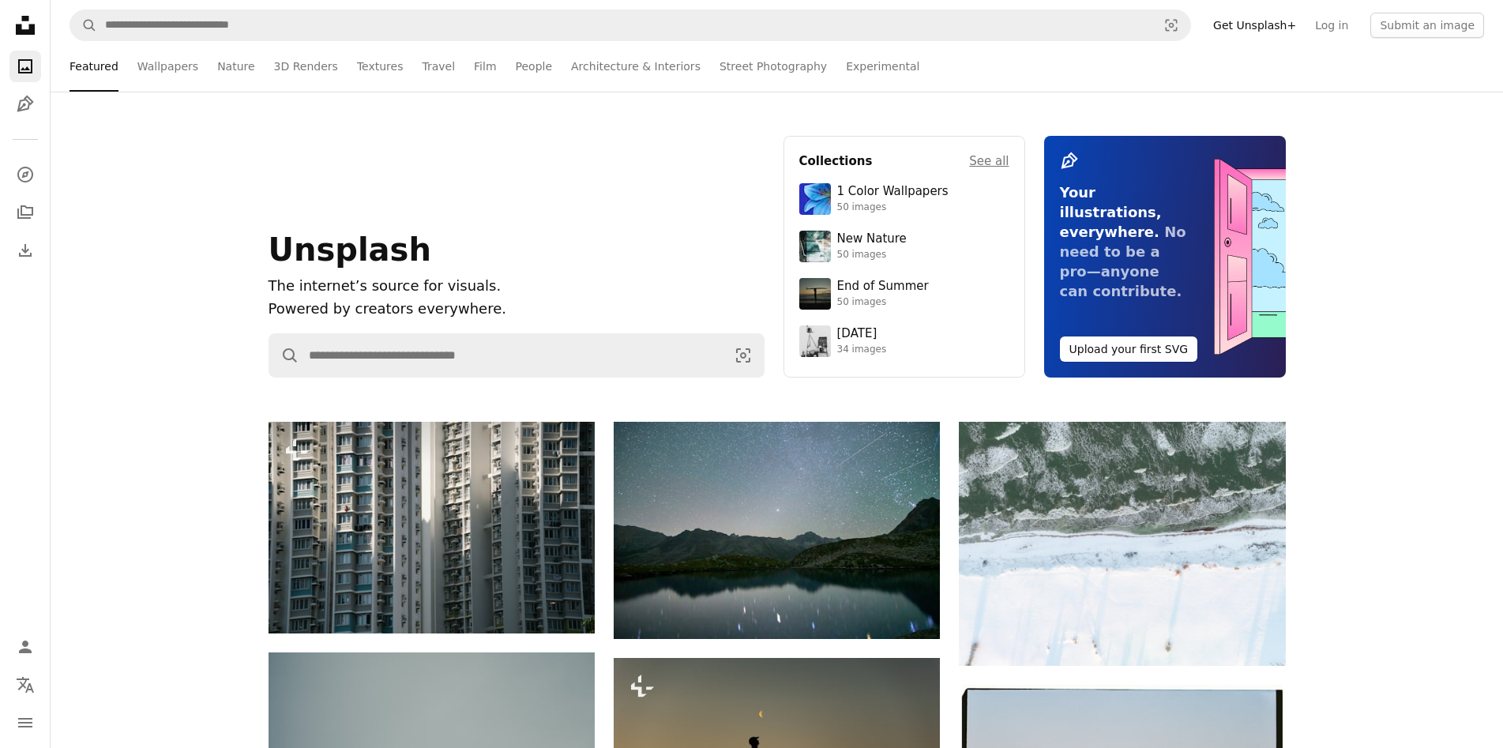
click at [1194, 70] on ul "Featured Wallpapers Nature 3D Renders Textures Travel Film People Architecture …" at bounding box center [810, 66] width 1347 height 51
